Goal: Find specific page/section: Find specific page/section

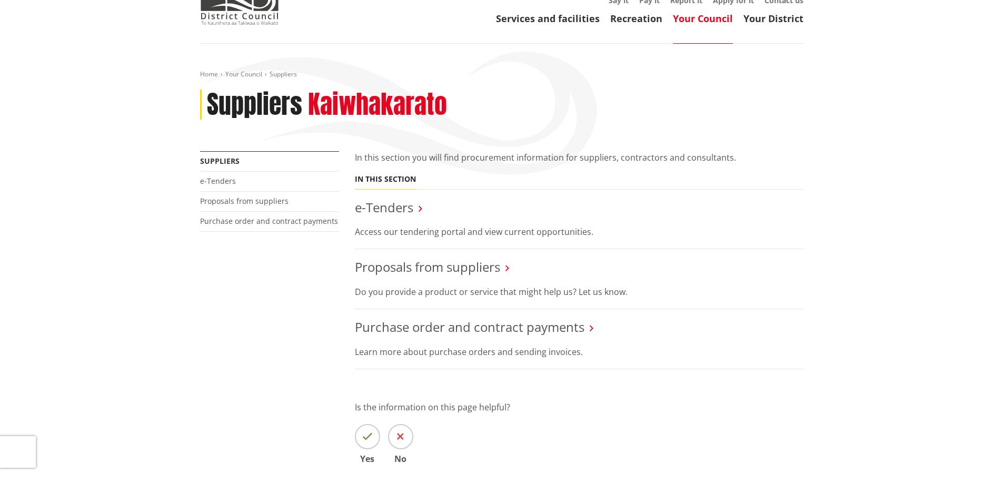
scroll to position [158, 0]
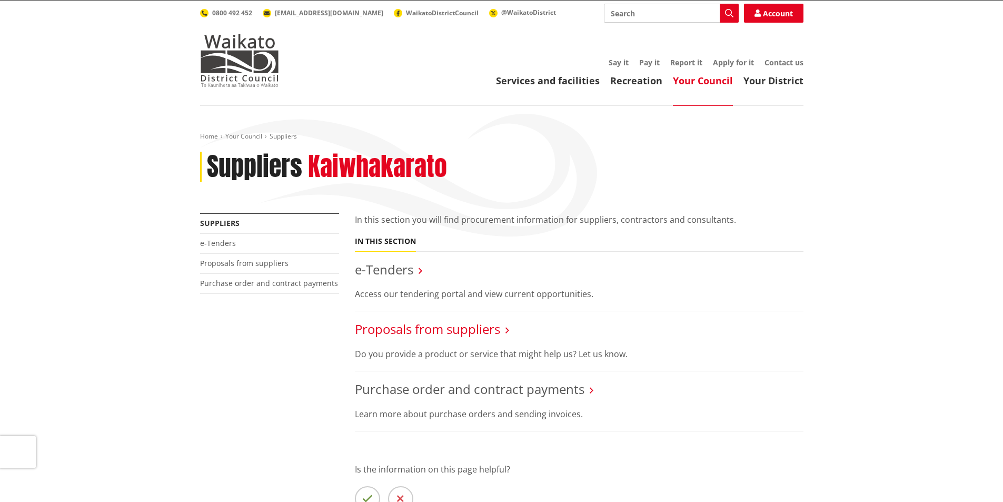
scroll to position [53, 0]
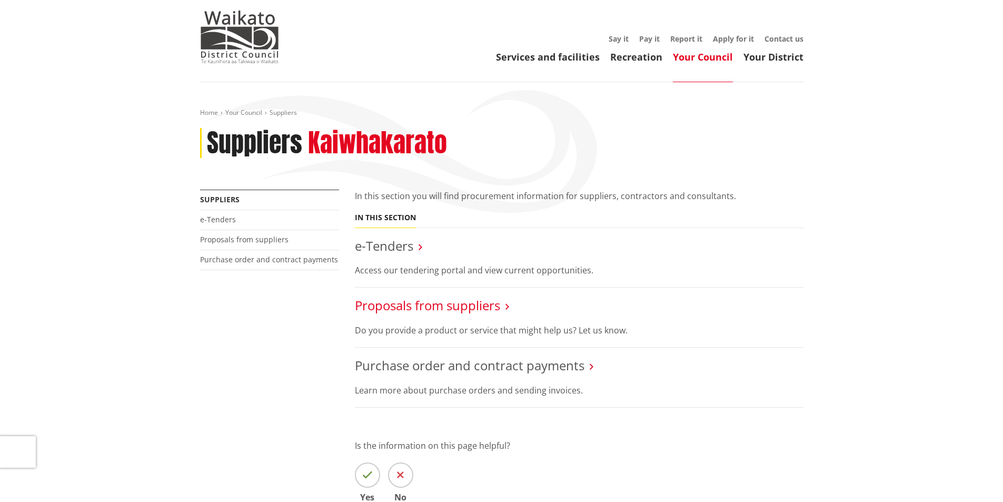
click at [401, 308] on link "Proposals from suppliers" at bounding box center [427, 304] width 145 height 17
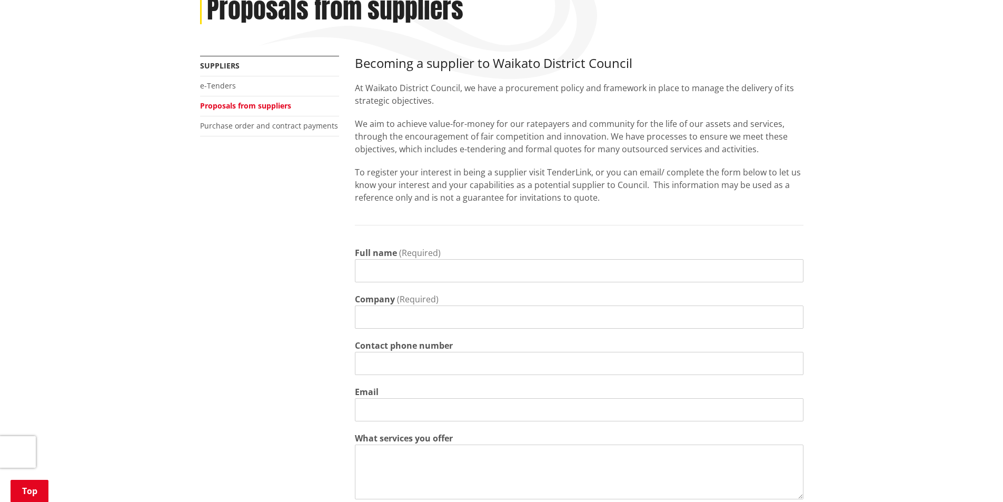
scroll to position [53, 0]
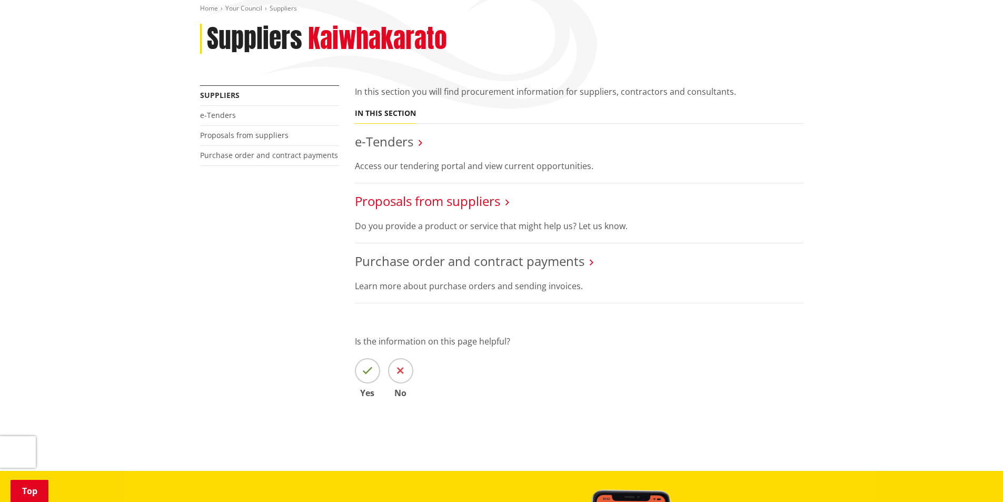
scroll to position [158, 0]
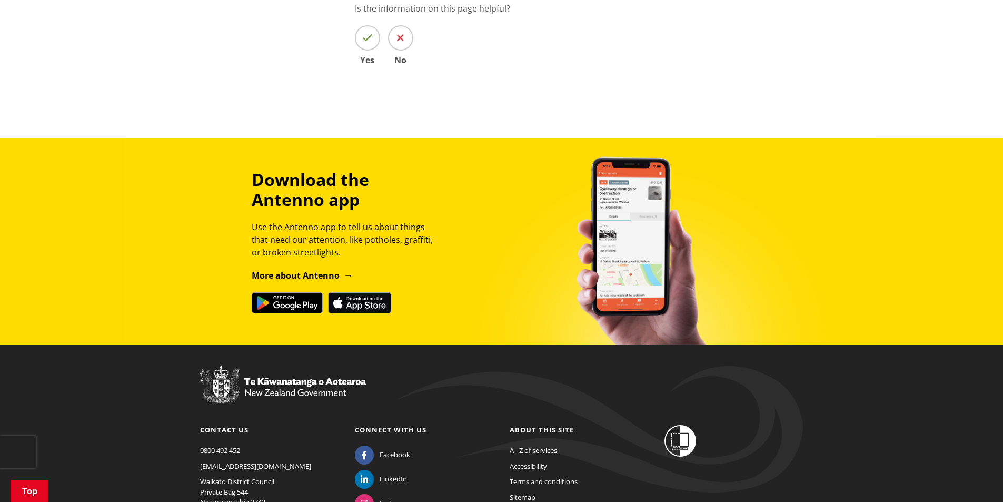
scroll to position [274, 0]
